Goal: Task Accomplishment & Management: Manage account settings

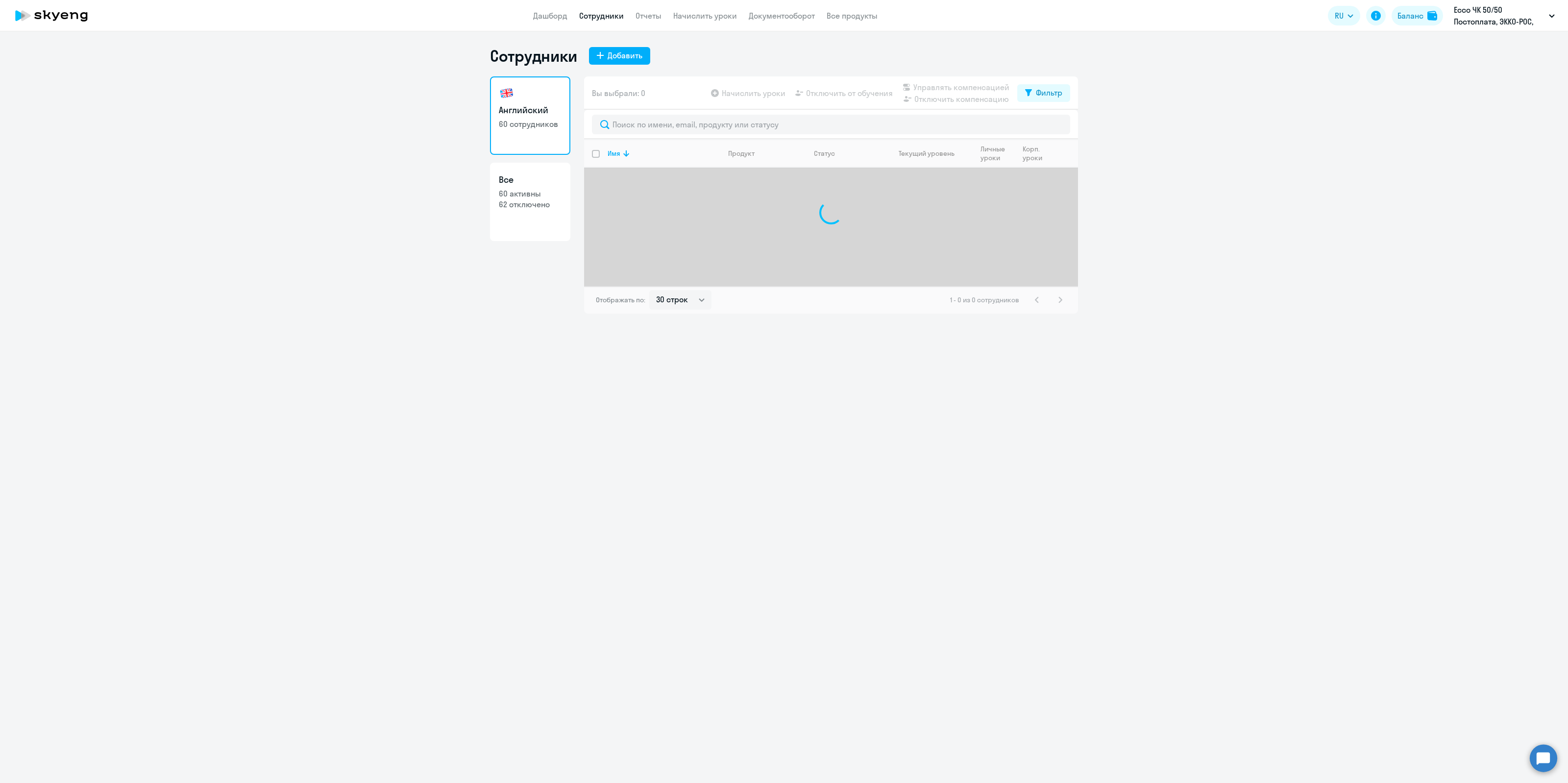
select select "30"
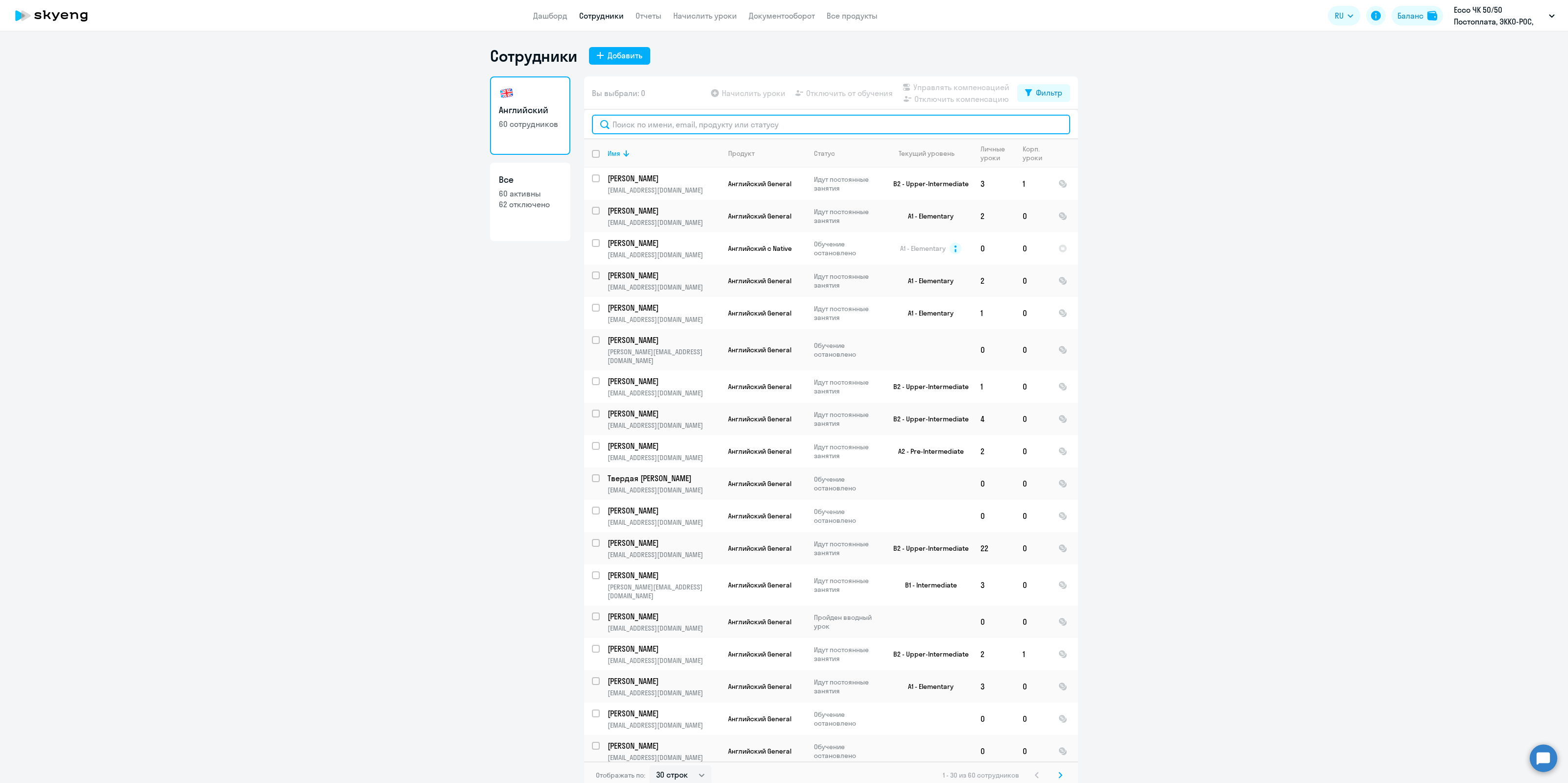
click at [758, 132] on input "text" at bounding box center [831, 124] width 478 height 19
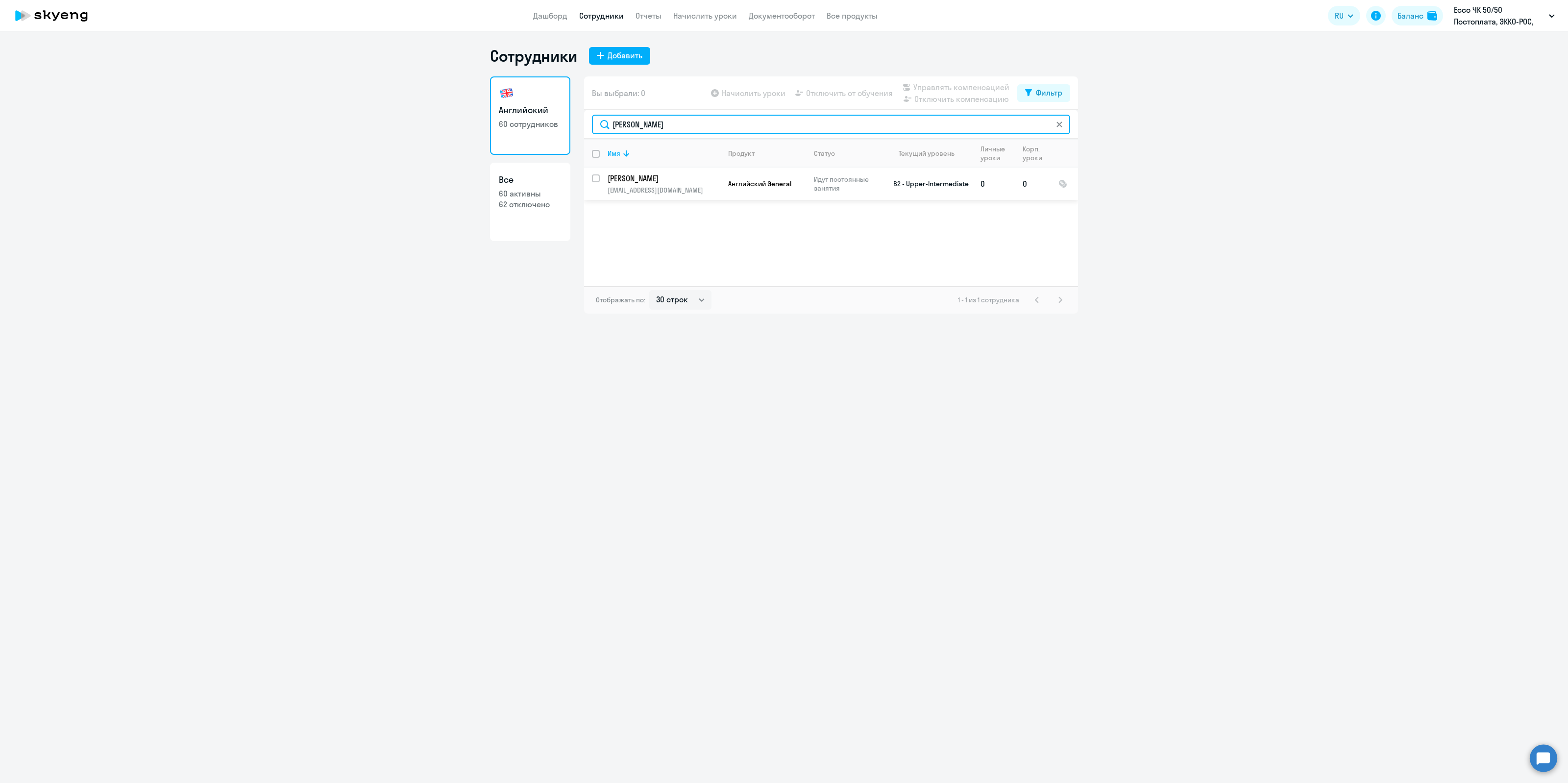
type input "[PERSON_NAME]"
click at [595, 175] on input "select row 16247233" at bounding box center [601, 184] width 19 height 19
checkbox input "true"
click at [830, 88] on span "Отключить от обучения" at bounding box center [849, 93] width 86 height 12
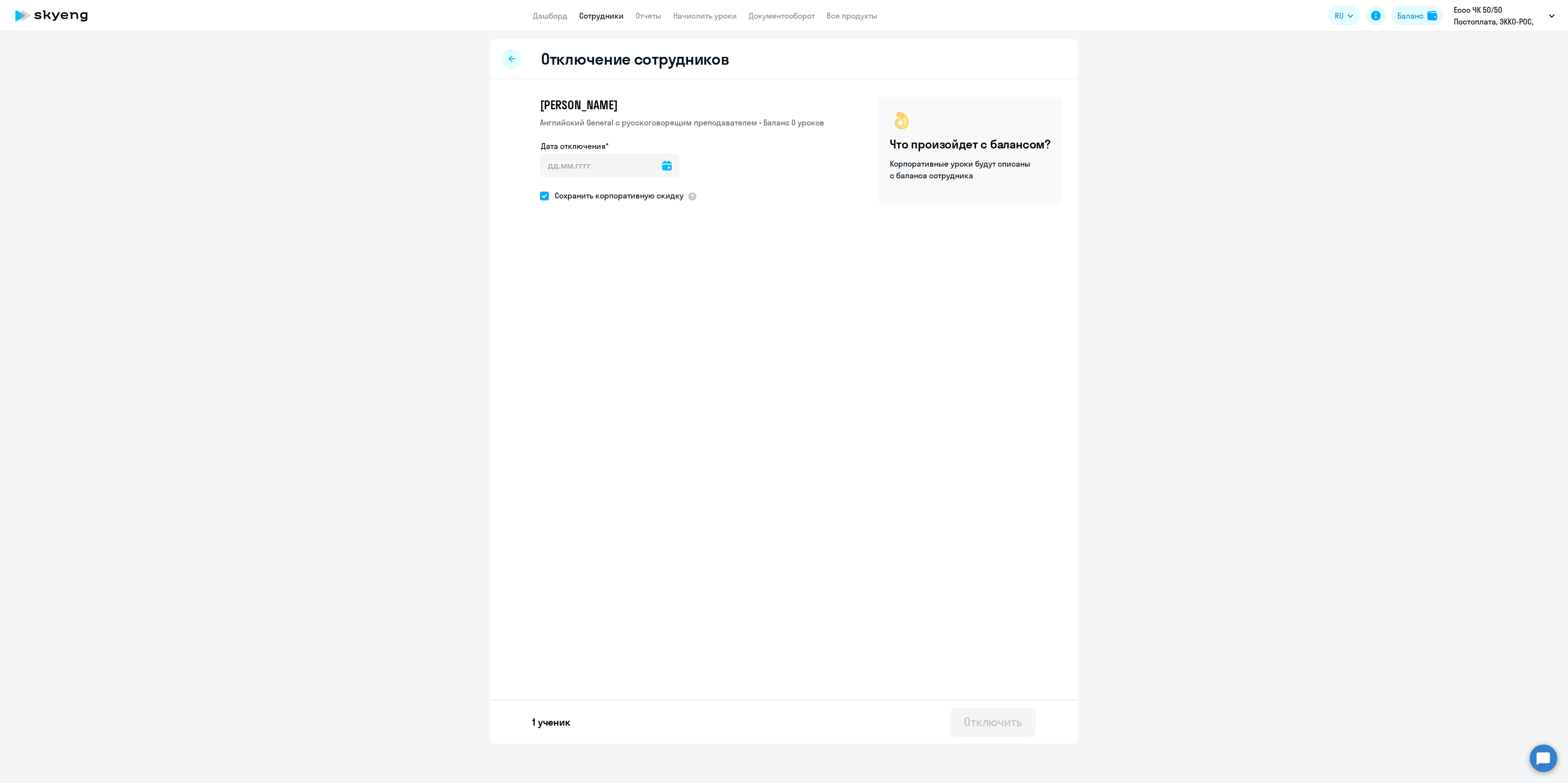
click at [662, 165] on icon at bounding box center [667, 166] width 10 height 10
click at [572, 298] on span "16" at bounding box center [573, 297] width 18 height 18
type input "[DATE]"
click at [547, 192] on span at bounding box center [544, 196] width 9 height 9
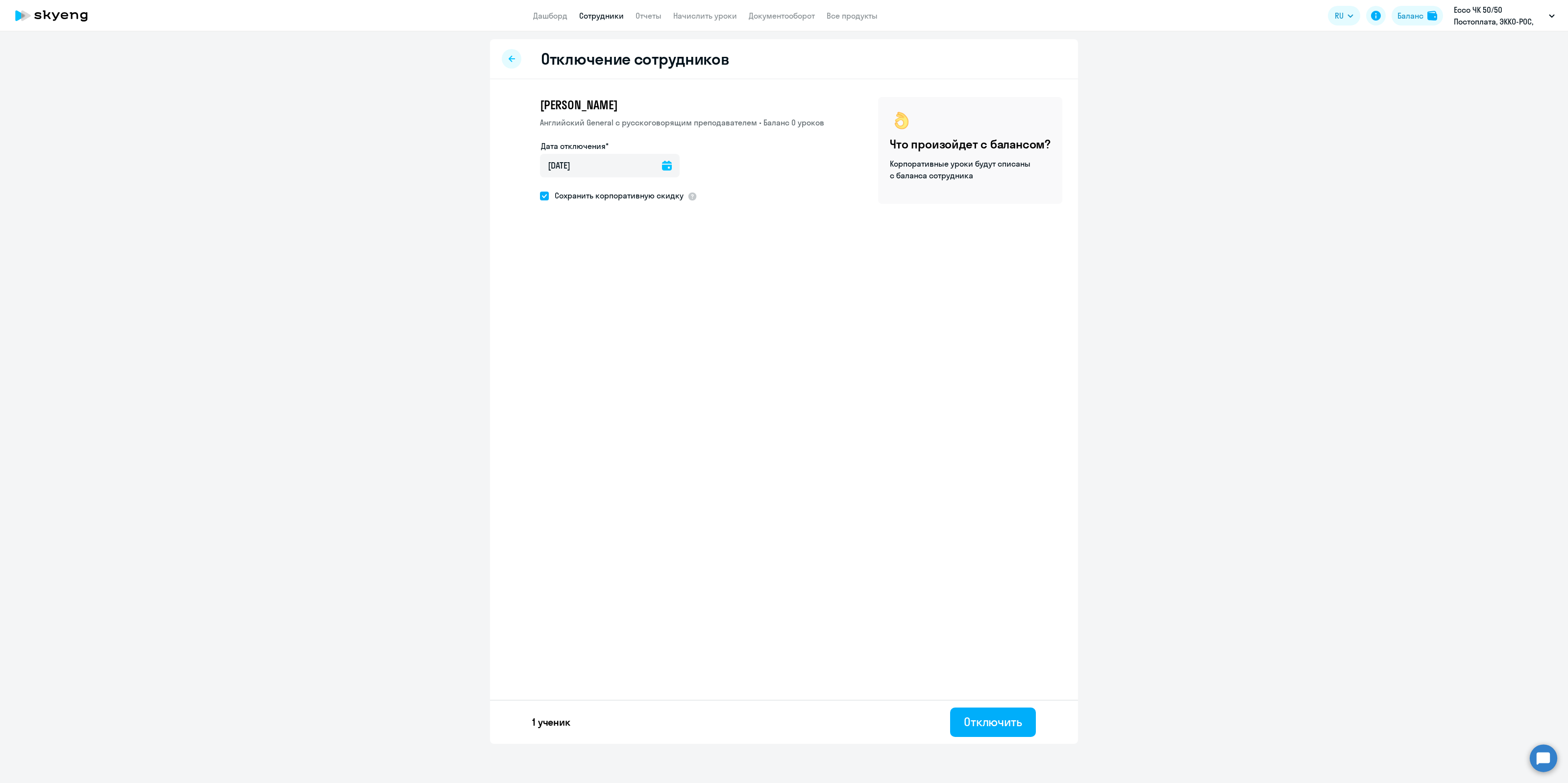
click at [540, 195] on input "Сохранить корпоративную скидку" at bounding box center [539, 195] width 1 height 1
checkbox input "false"
click at [986, 725] on div "Отключить" at bounding box center [993, 722] width 58 height 16
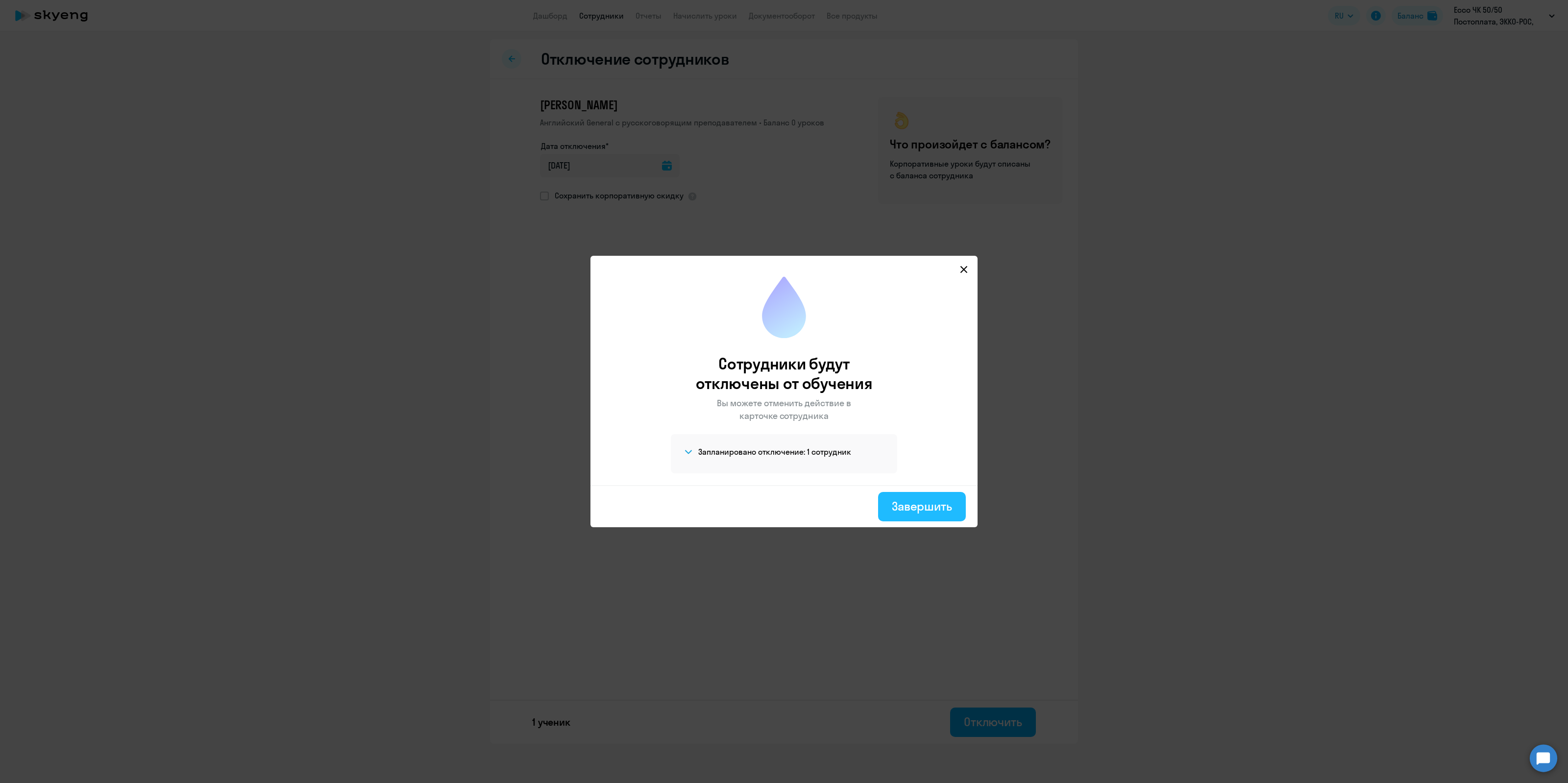
click at [900, 499] on div "Завершить" at bounding box center [922, 507] width 60 height 16
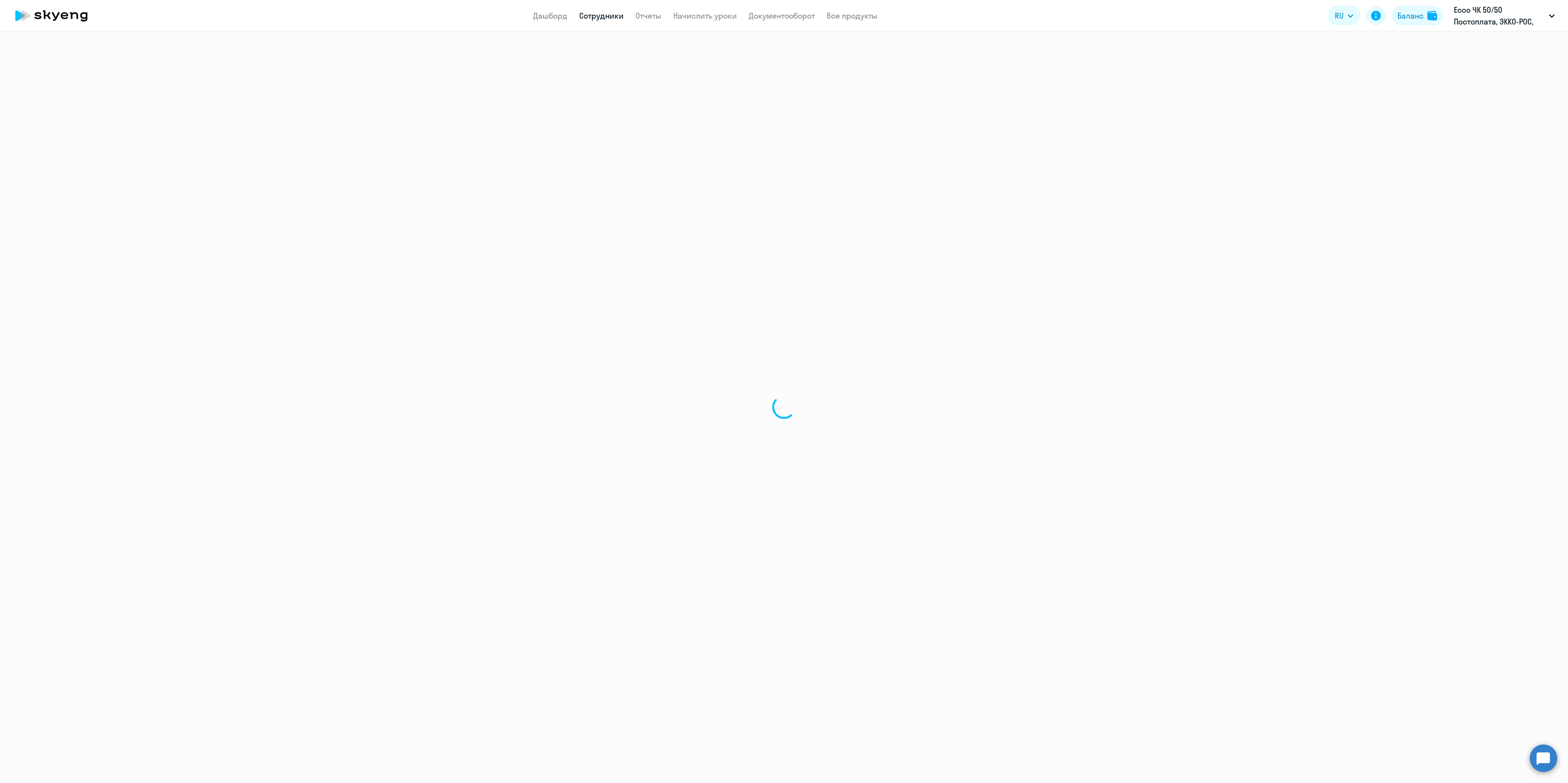
select select "30"
